Goal: Check status

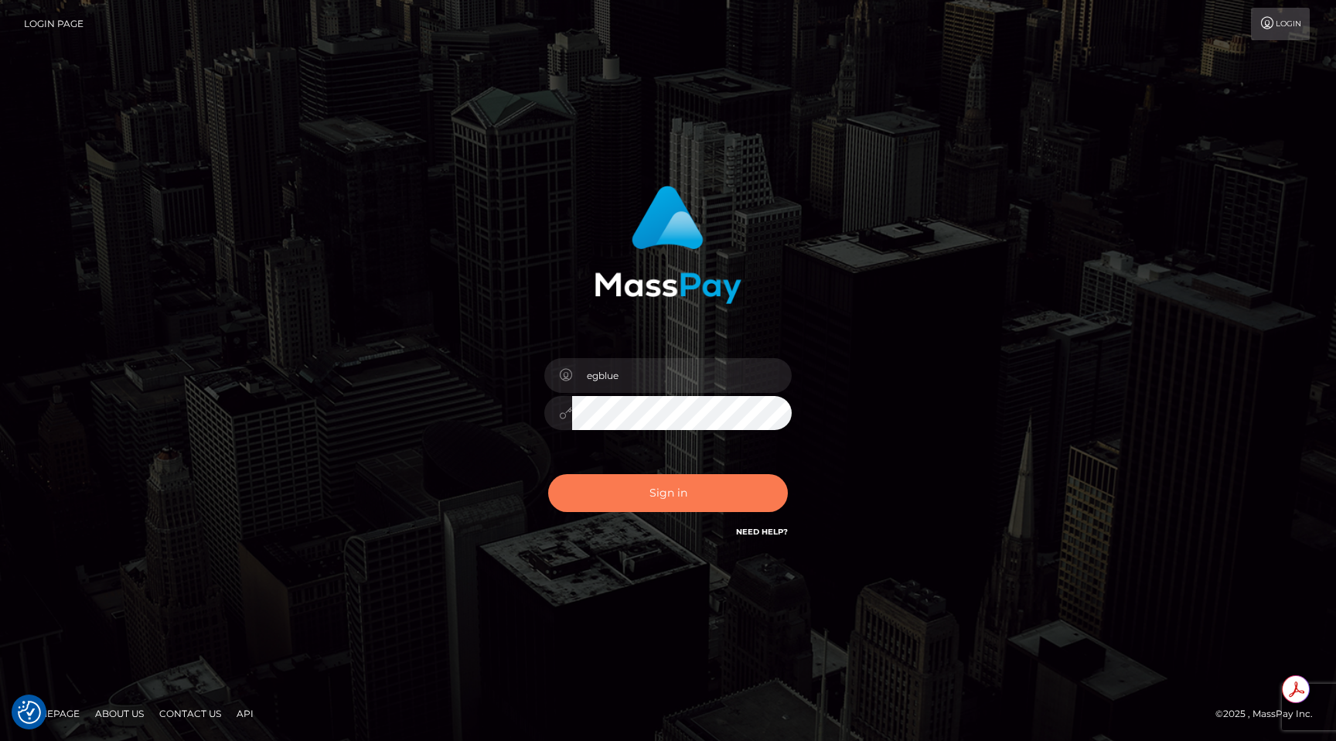
click at [616, 487] on button "Sign in" at bounding box center [668, 493] width 240 height 38
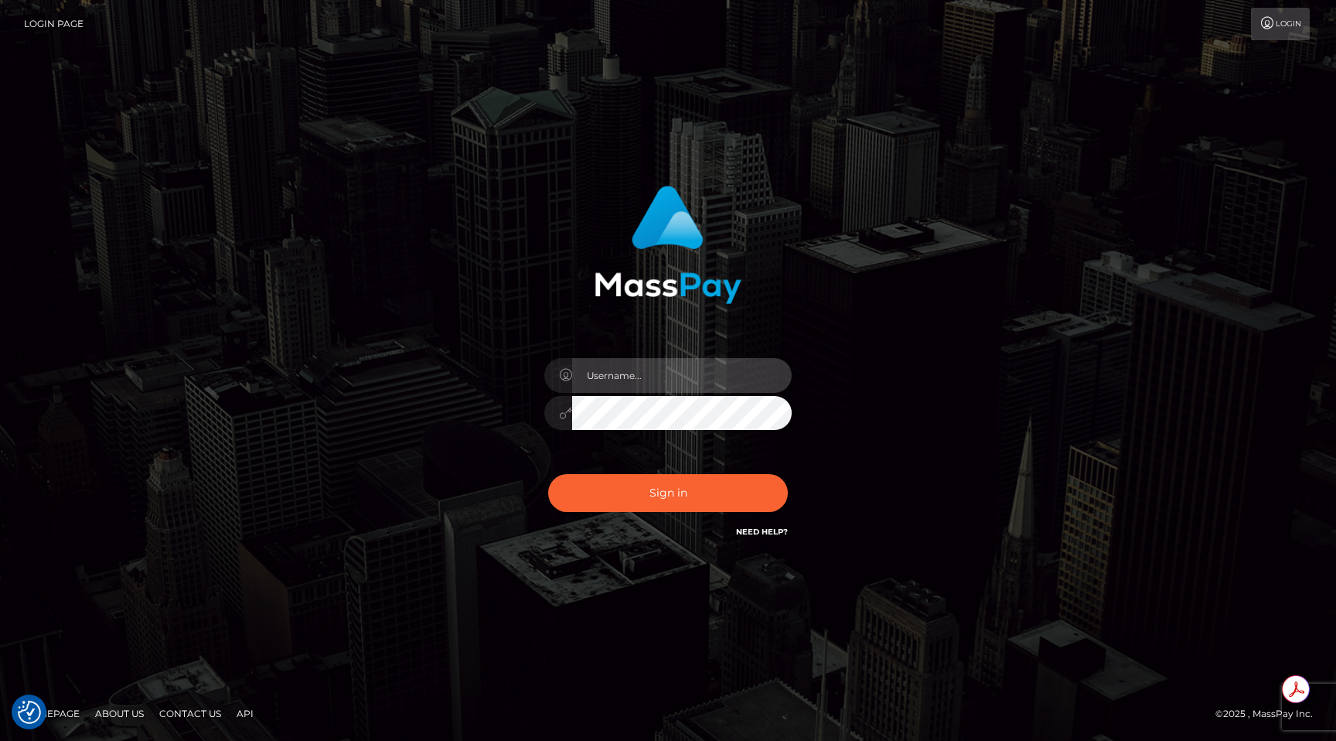
type input "egblue"
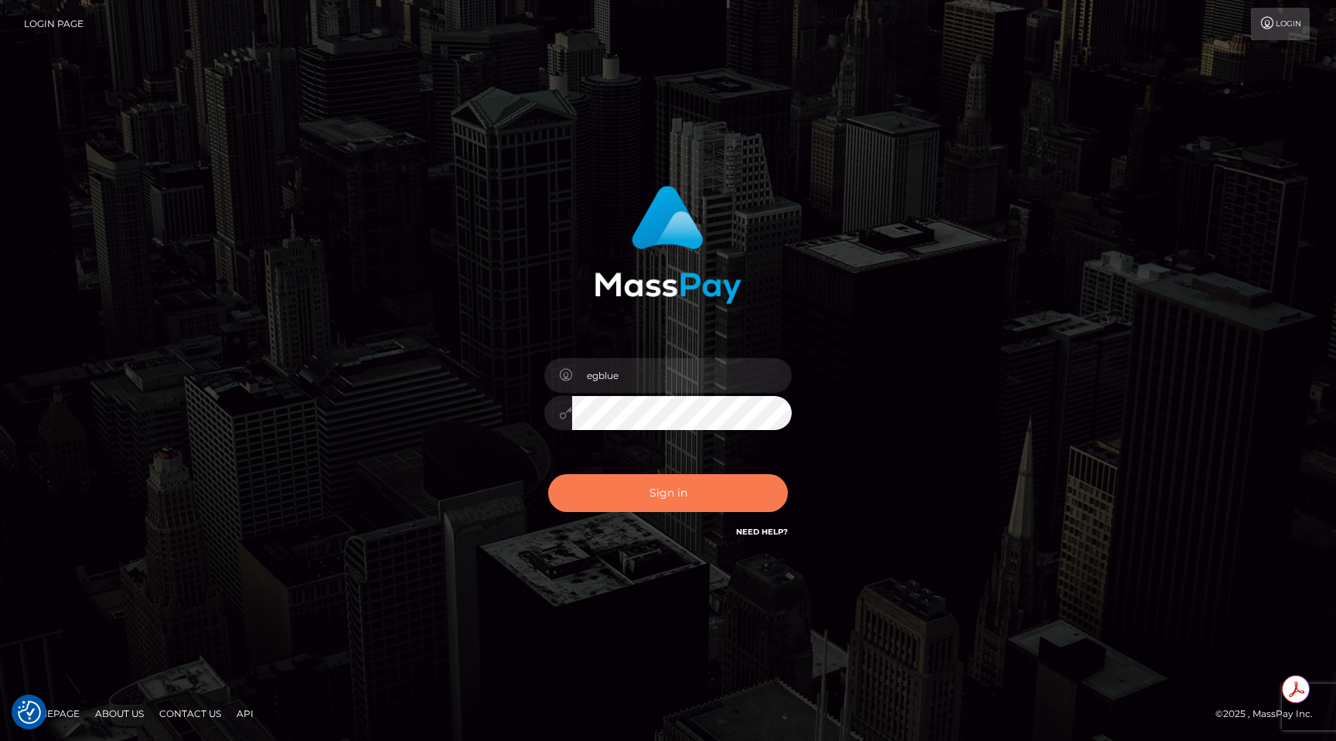
click at [621, 487] on button "Sign in" at bounding box center [668, 493] width 240 height 38
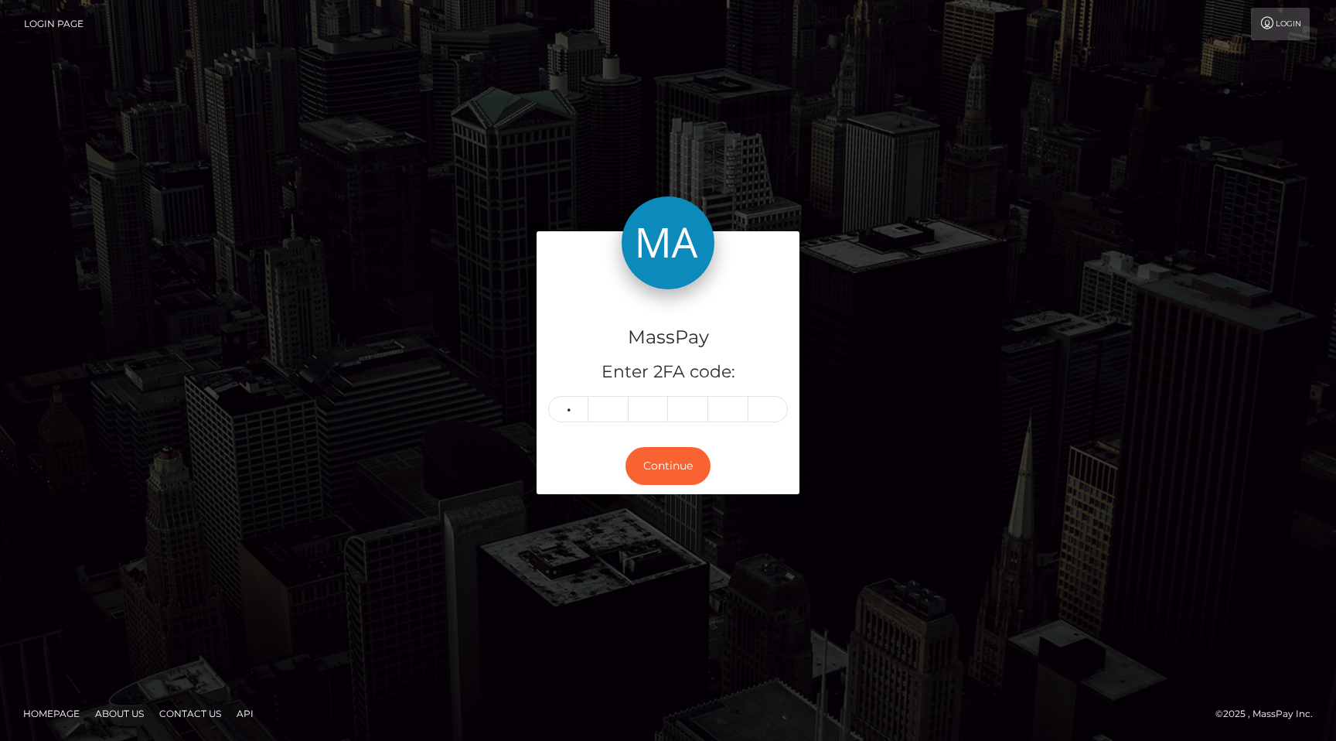
type input "1"
type input "8"
type input "2"
type input "9"
type input "1"
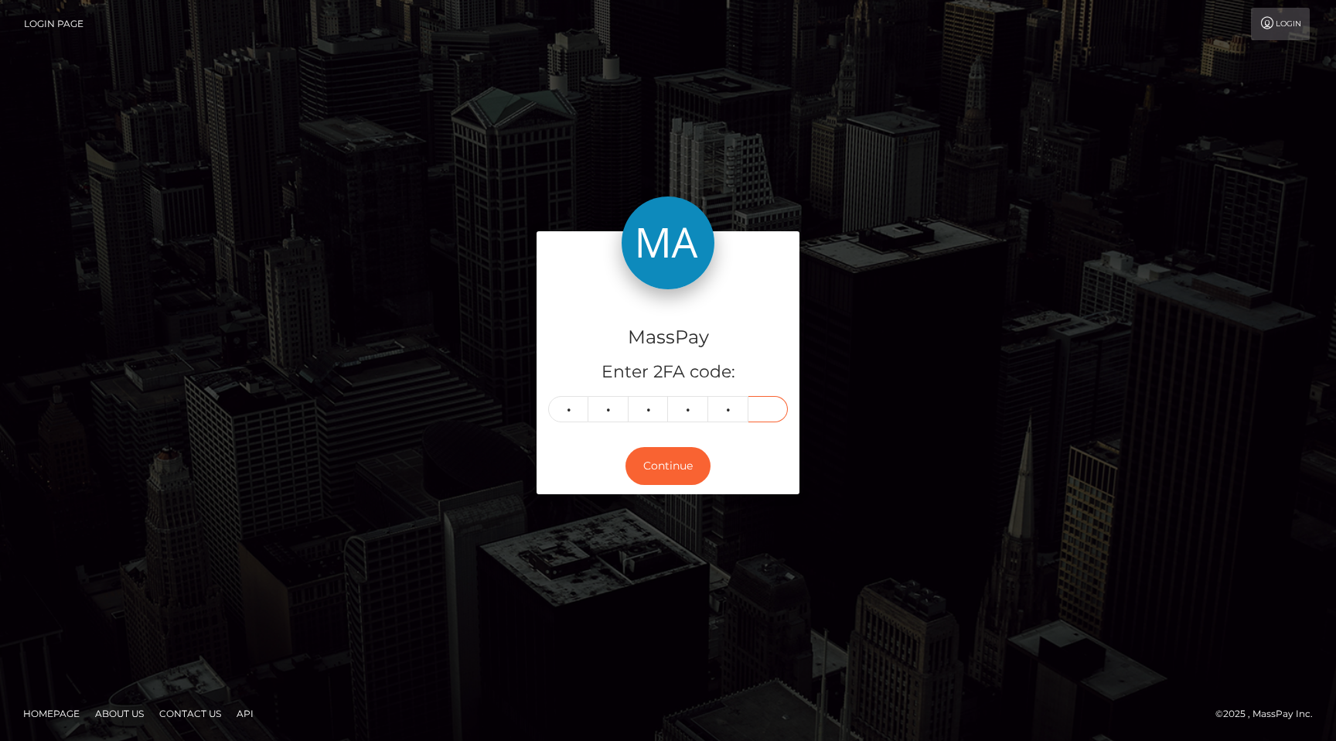
type input "9"
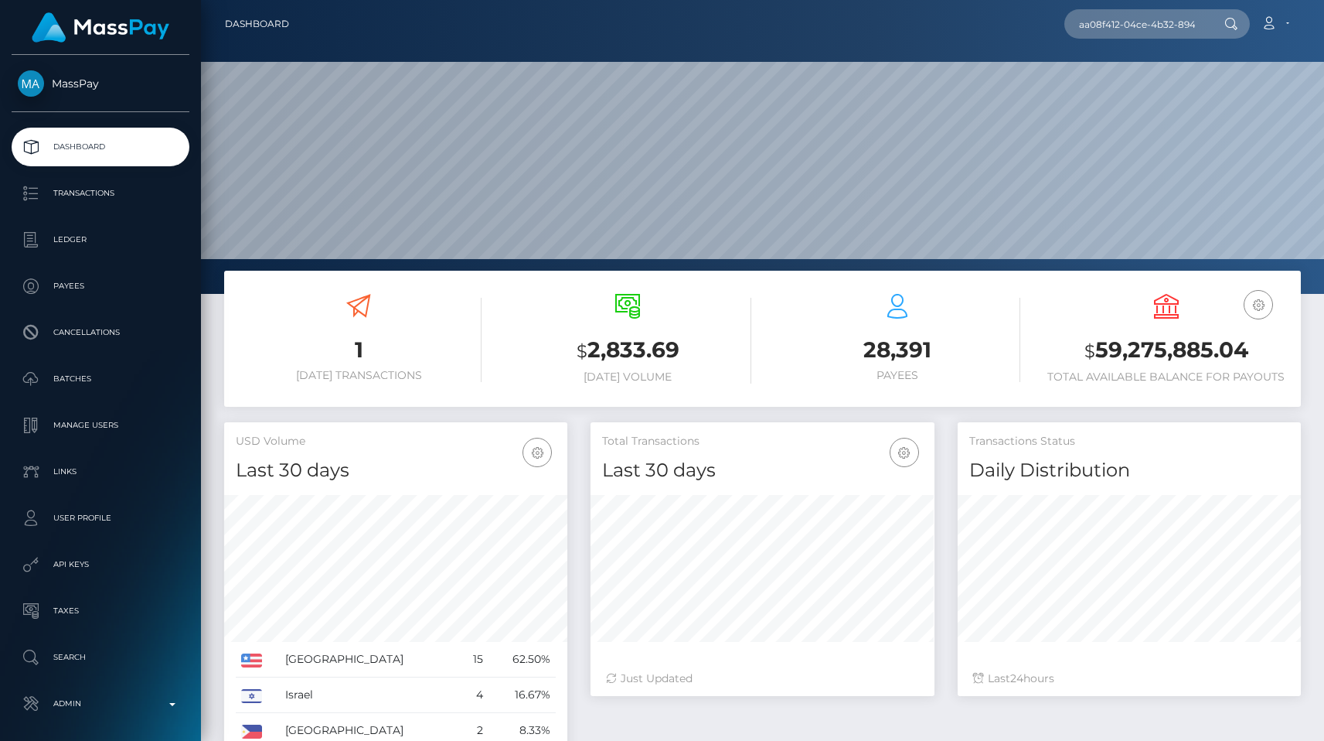
scroll to position [0, 77]
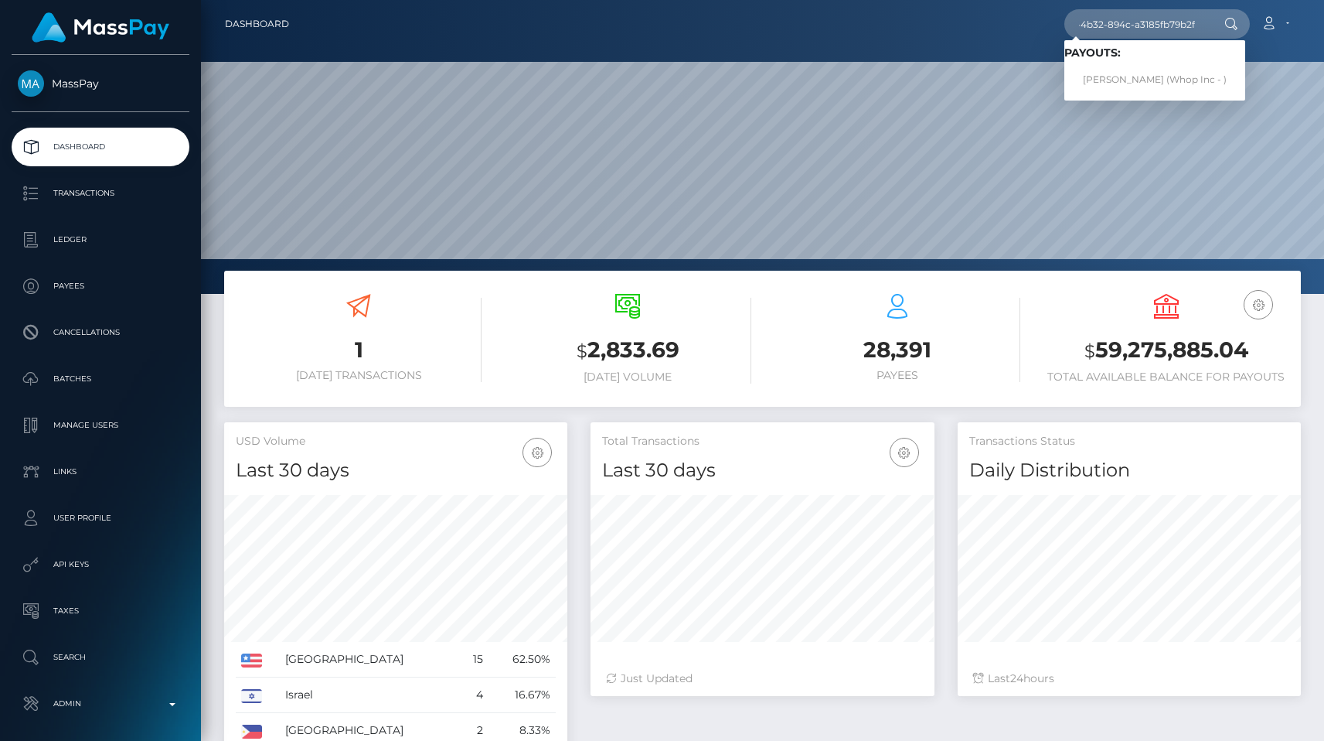
type input "aa08f412-04ce-4b32-894c-a3185fb79b2f"
click at [1170, 80] on link "JULIAN G OLIVETTO (Whop Inc - )" at bounding box center [1154, 80] width 181 height 29
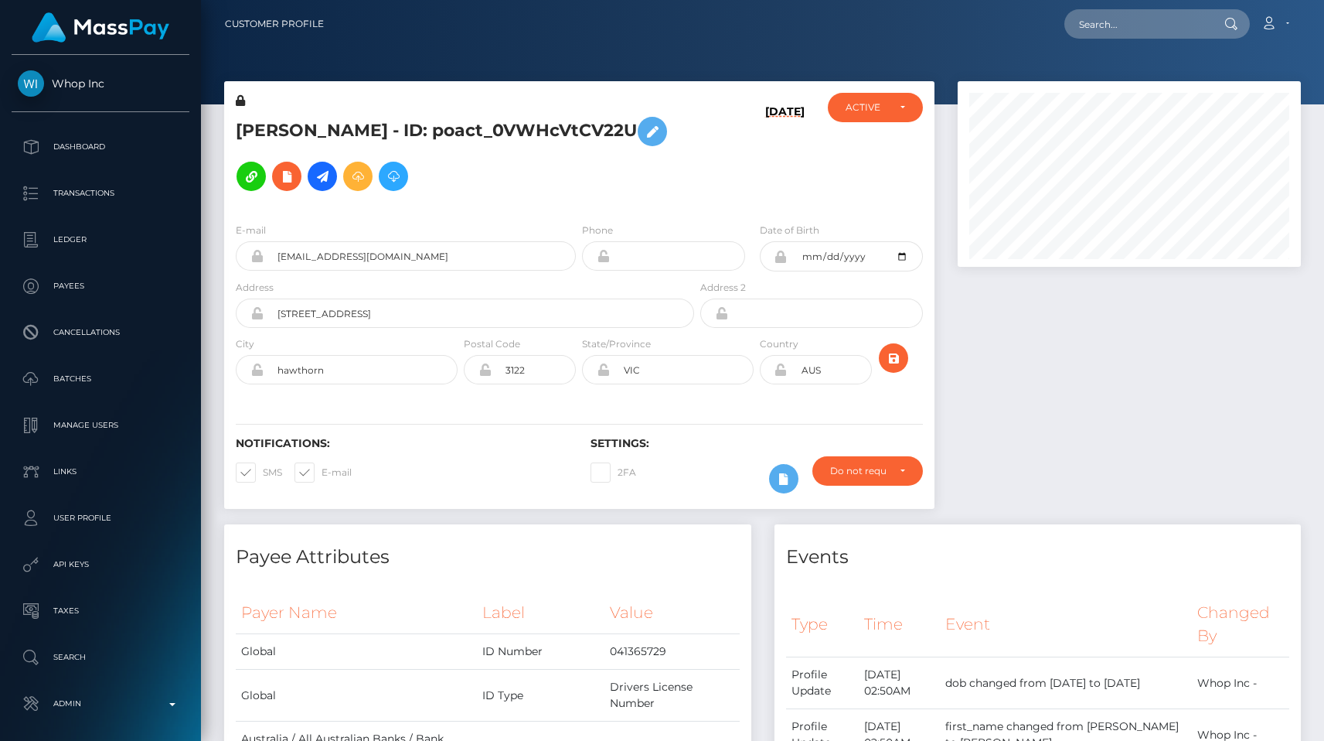
scroll to position [186, 343]
click at [984, 386] on div at bounding box center [1129, 302] width 366 height 443
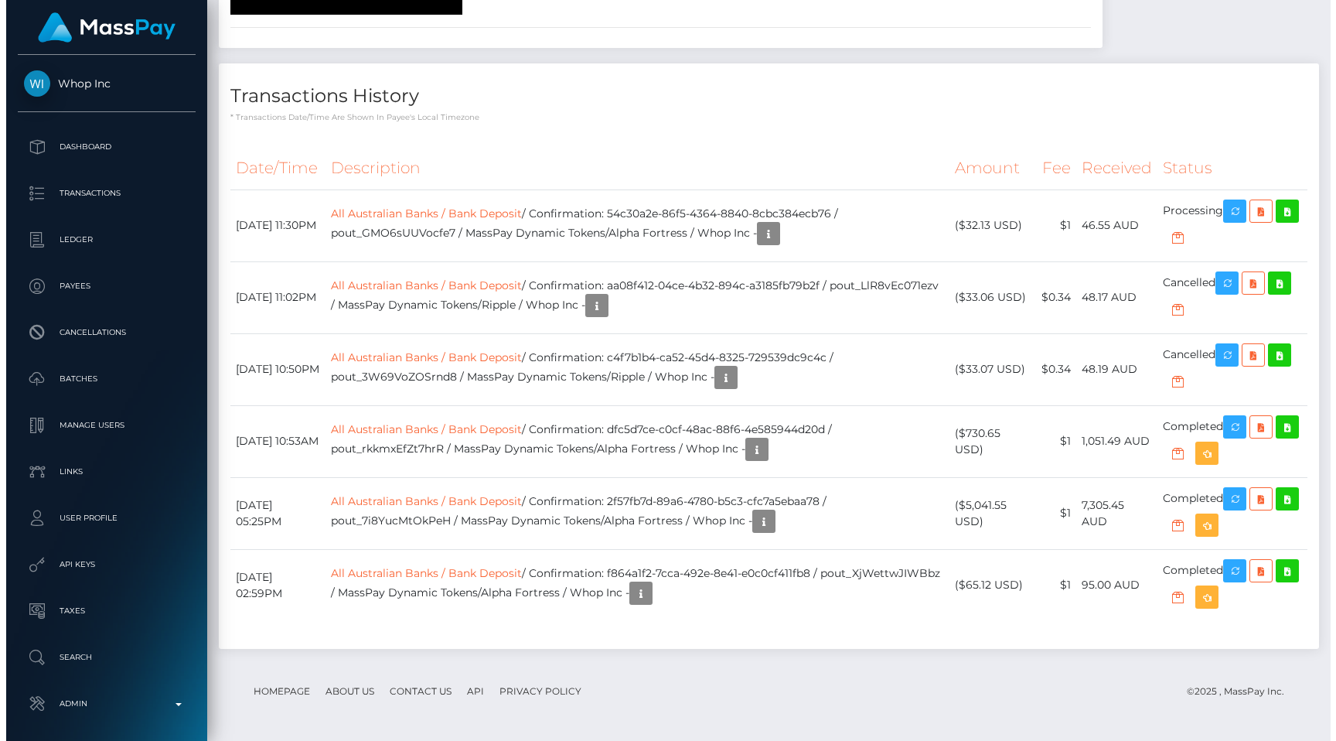
scroll to position [2847, 0]
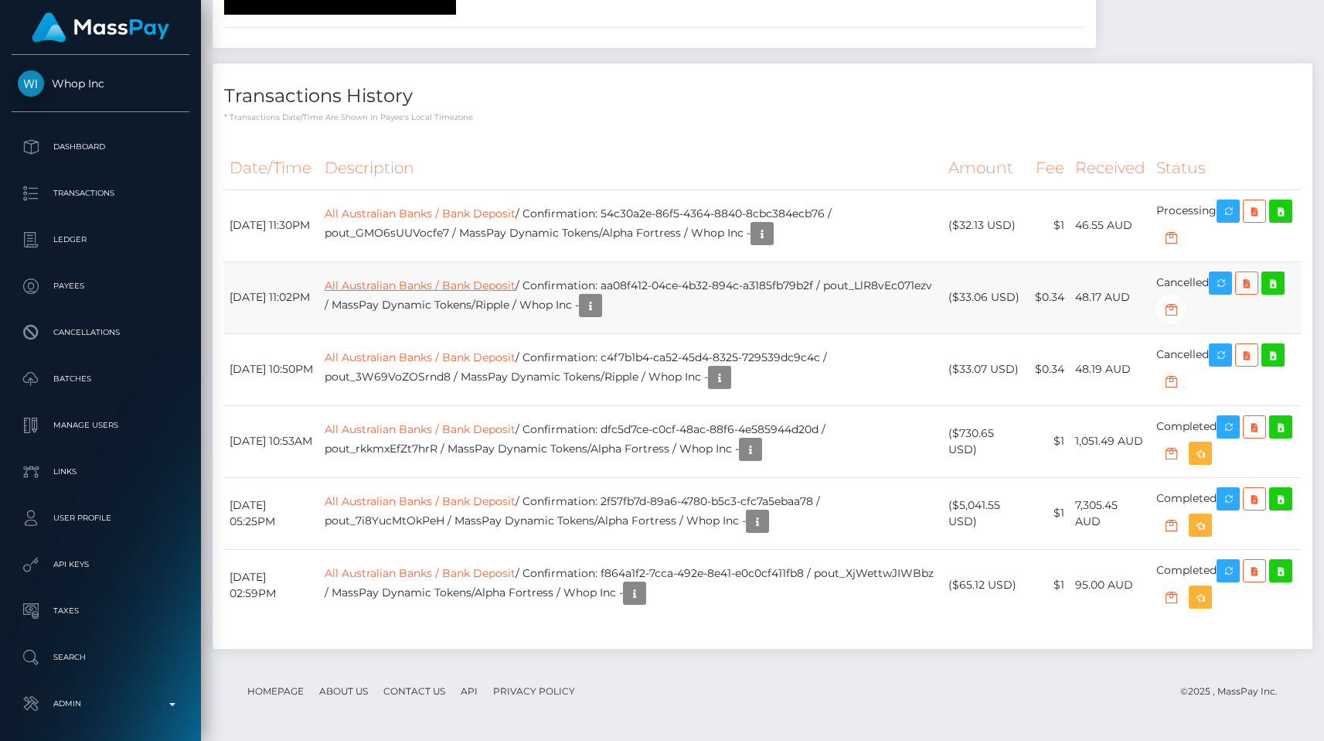
click at [486, 292] on link "All Australian Banks / Bank Deposit" at bounding box center [420, 285] width 191 height 14
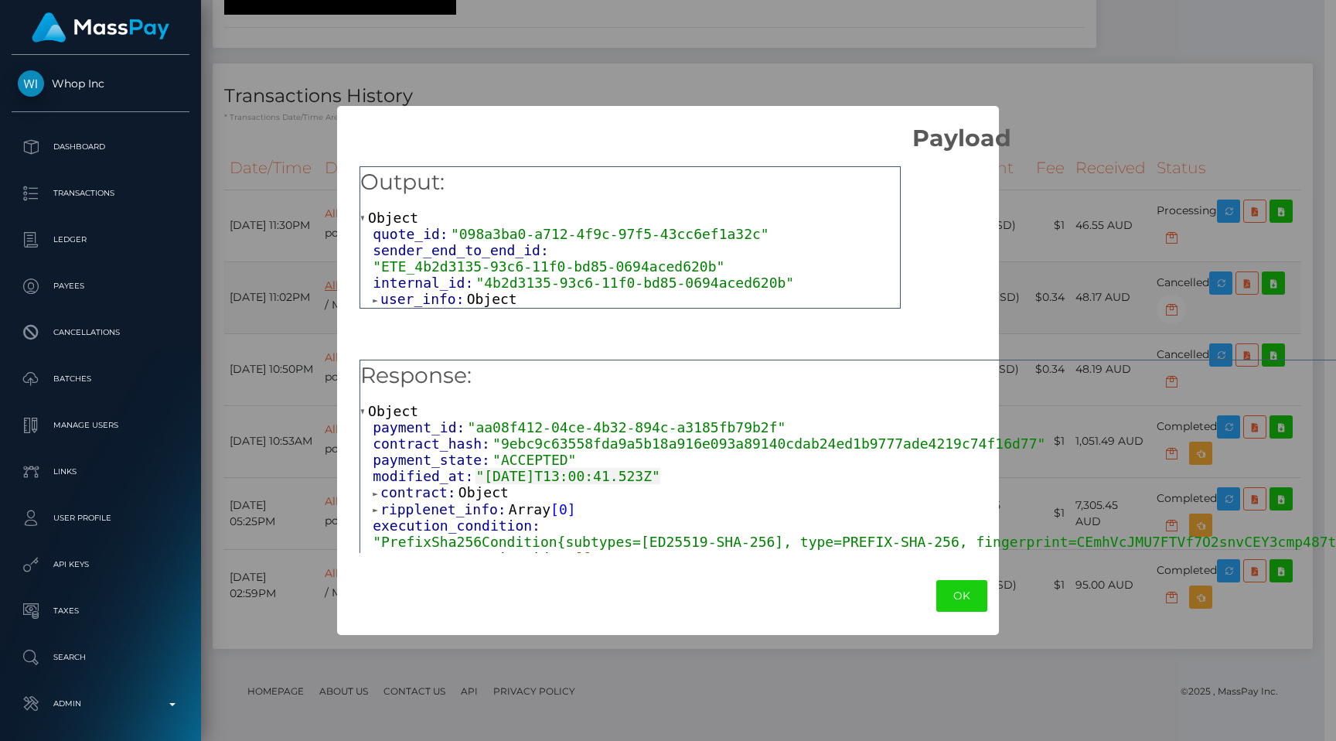
scroll to position [772814, 772655]
click at [441, 300] on span "user_info:" at bounding box center [423, 299] width 87 height 16
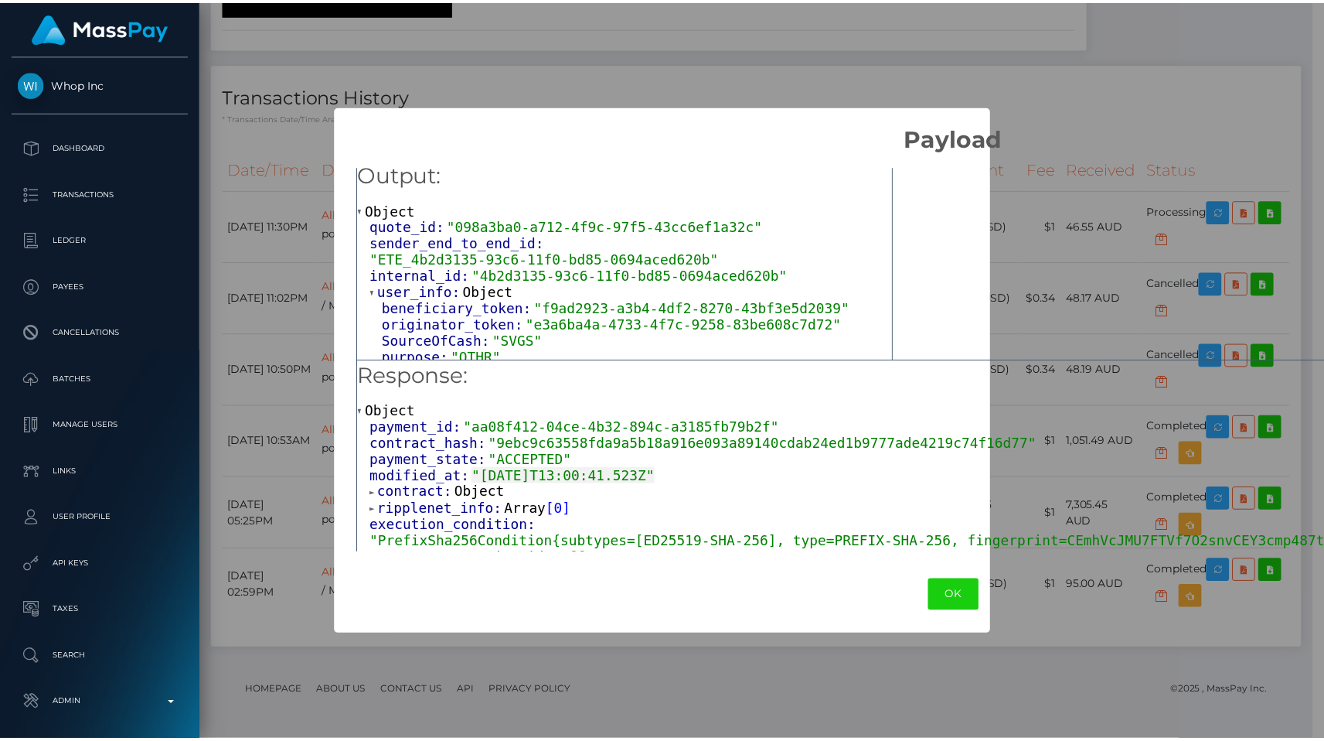
scroll to position [10, 0]
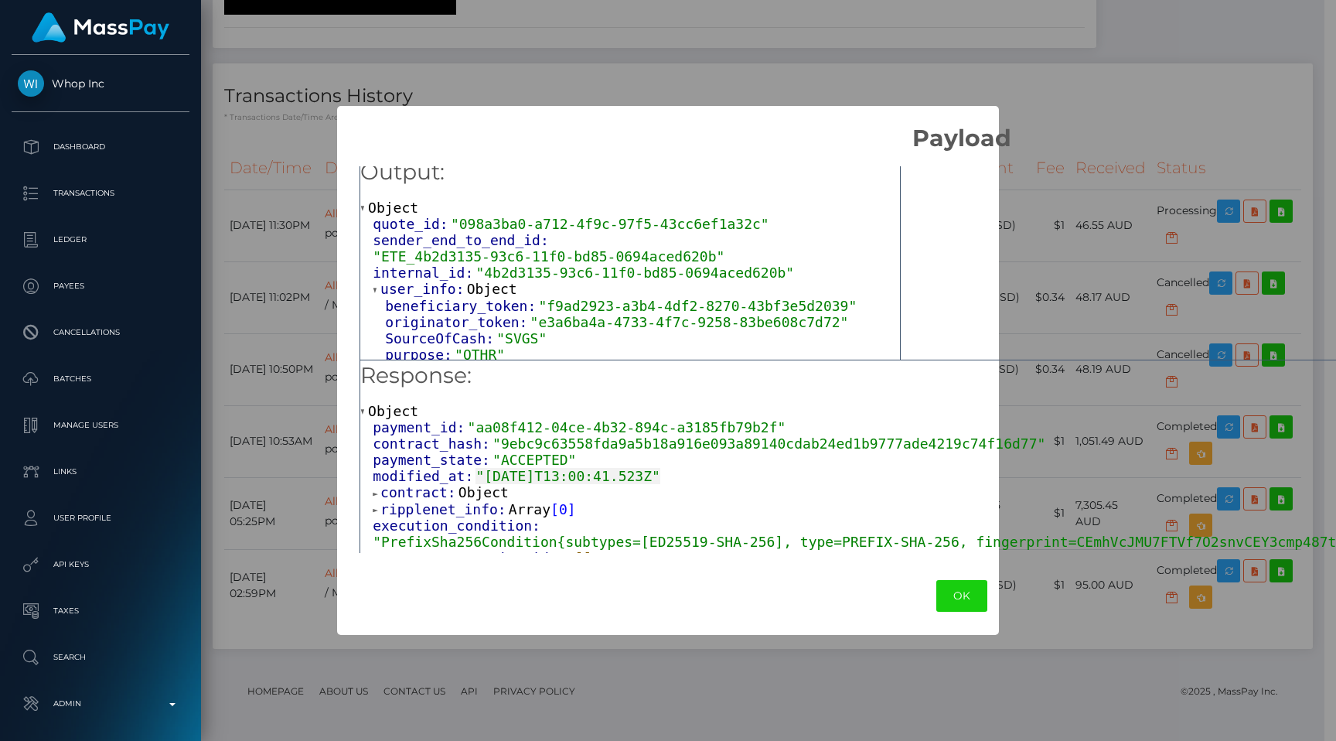
click at [1031, 268] on div "Output: Object quote_id: "098a3ba0-a712-4f9c-97f5-43cc6ef1a32c" sender_end_to_e…" at bounding box center [961, 354] width 1248 height 404
click at [961, 581] on button "OK" at bounding box center [961, 596] width 51 height 32
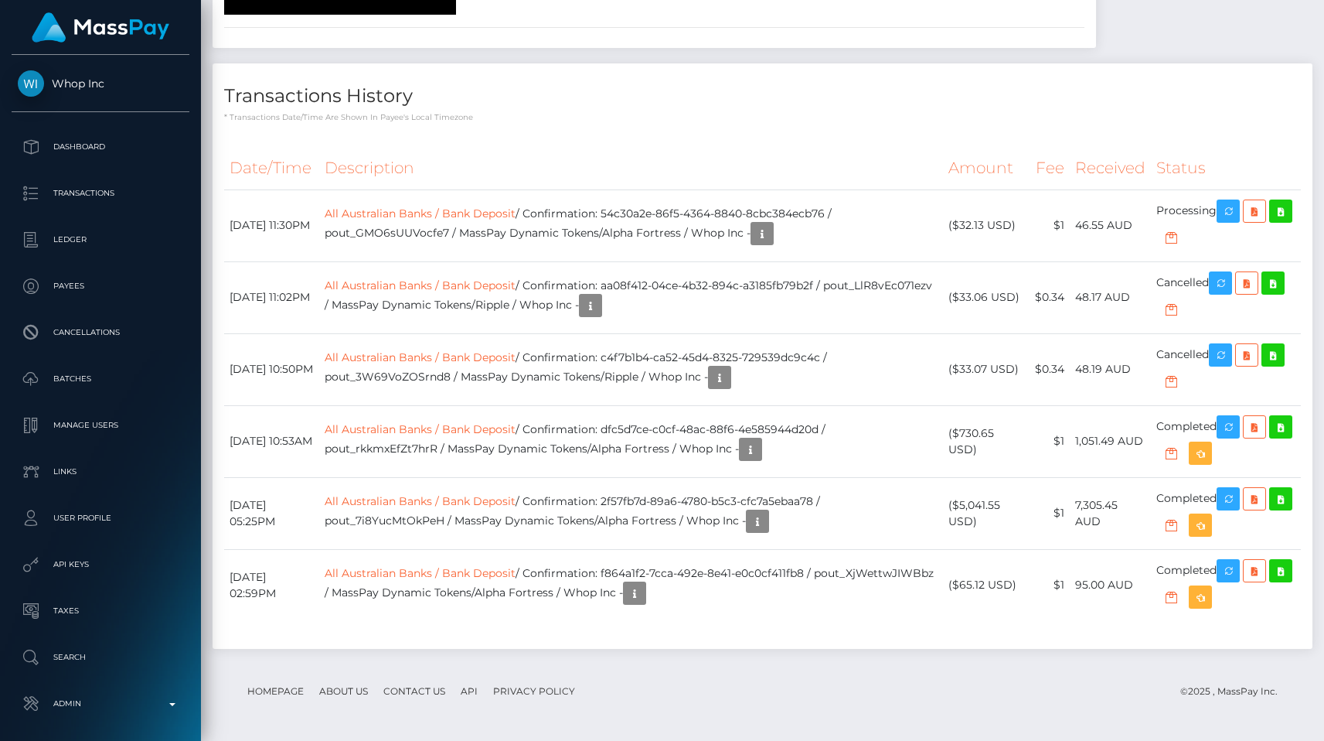
scroll to position [2909, 0]
drag, startPoint x: 638, startPoint y: 287, endPoint x: 851, endPoint y: 281, distance: 212.7
click at [851, 281] on td "All Australian Banks / Bank Deposit / Confirmation: aa08f412-04ce-4b32-894c-a31…" at bounding box center [631, 297] width 624 height 72
copy td "aa08f412-04ce-4b32-894c-a3185fb79b2f"
